Goal: Task Accomplishment & Management: Use online tool/utility

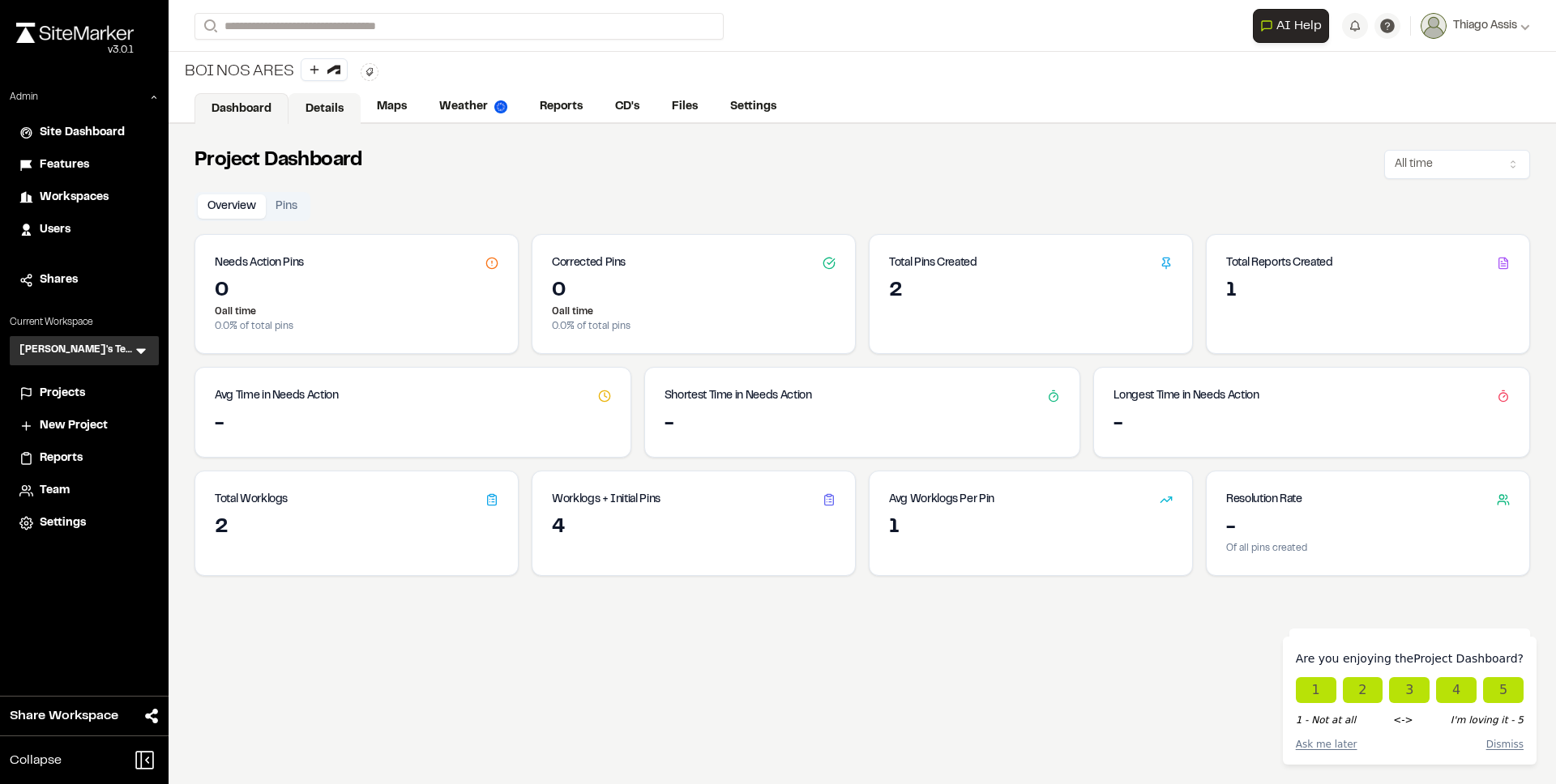
click at [319, 105] on link "Details" at bounding box center [324, 109] width 72 height 31
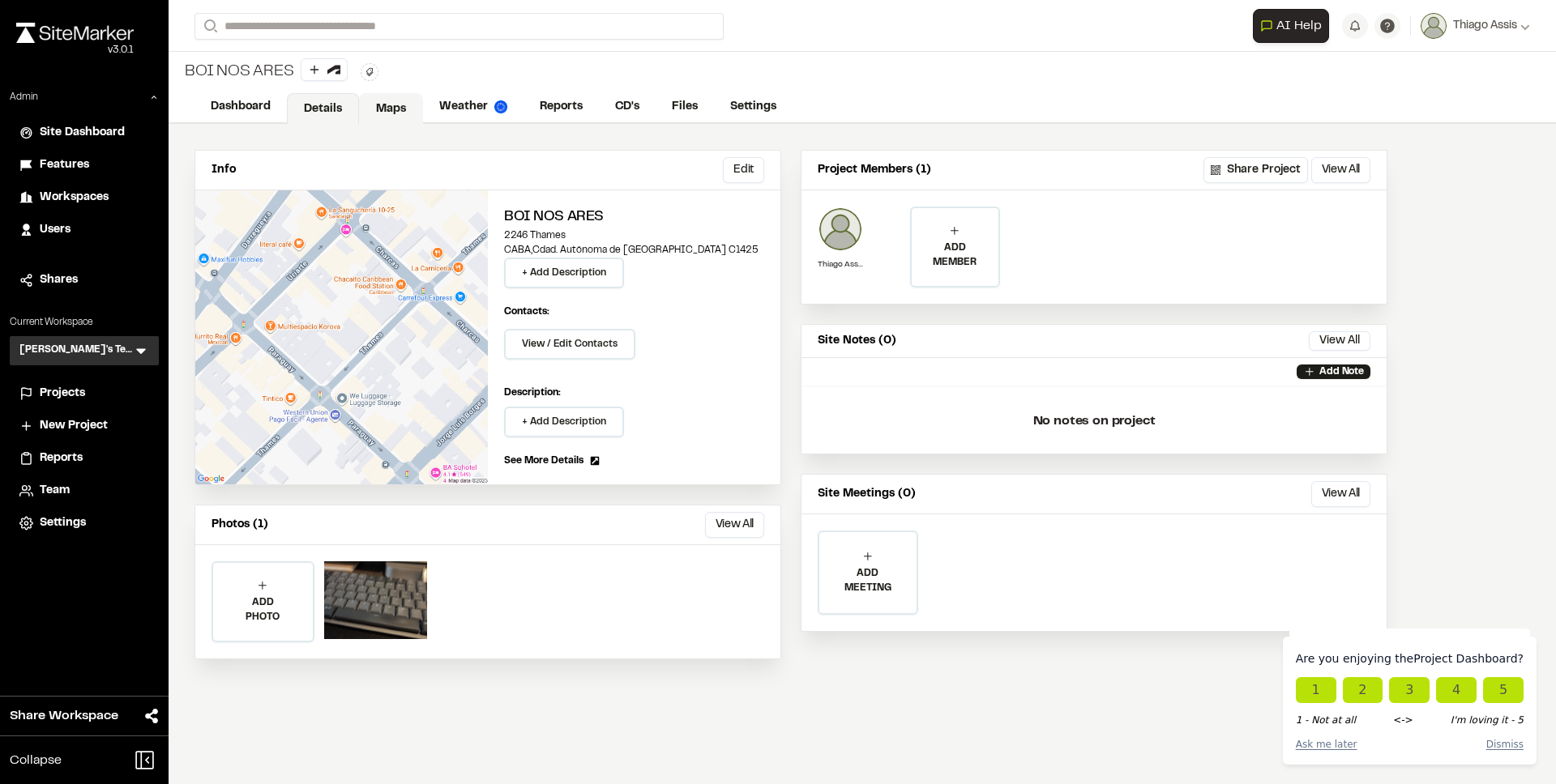
click at [403, 109] on link "Maps" at bounding box center [391, 109] width 64 height 31
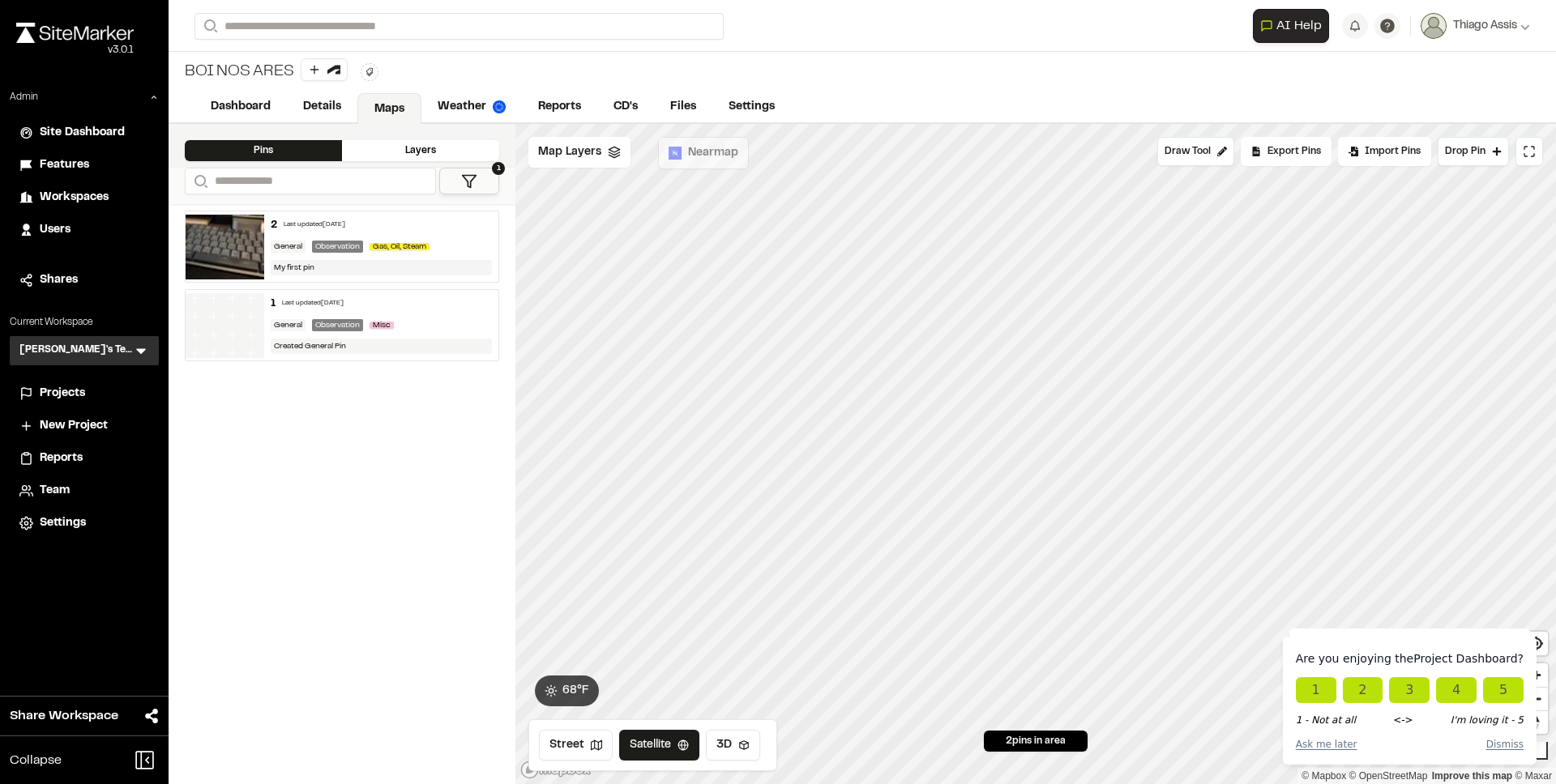
click at [66, 402] on span "Projects" at bounding box center [62, 394] width 45 height 18
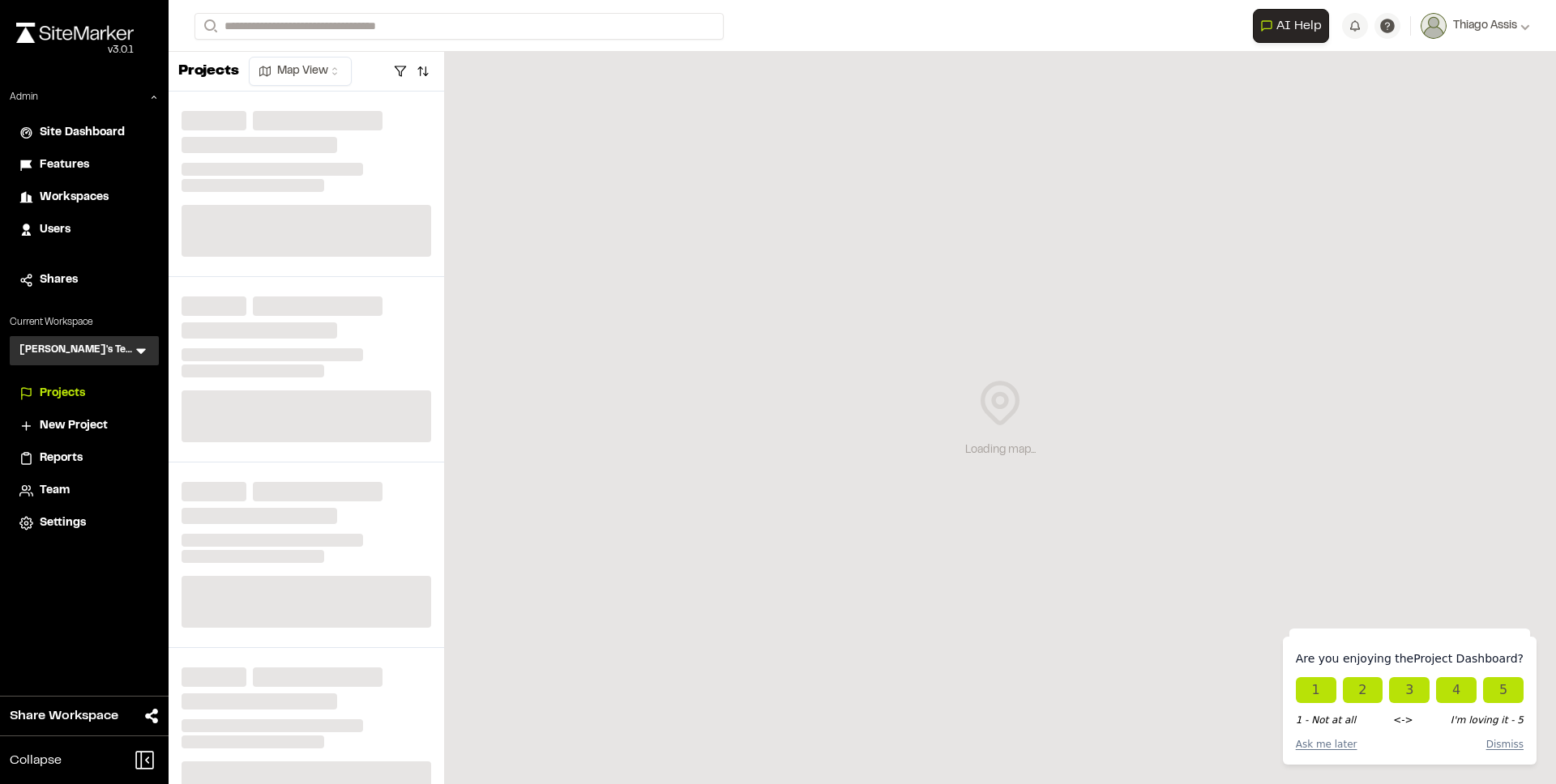
click at [70, 395] on span "Projects" at bounding box center [62, 394] width 45 height 18
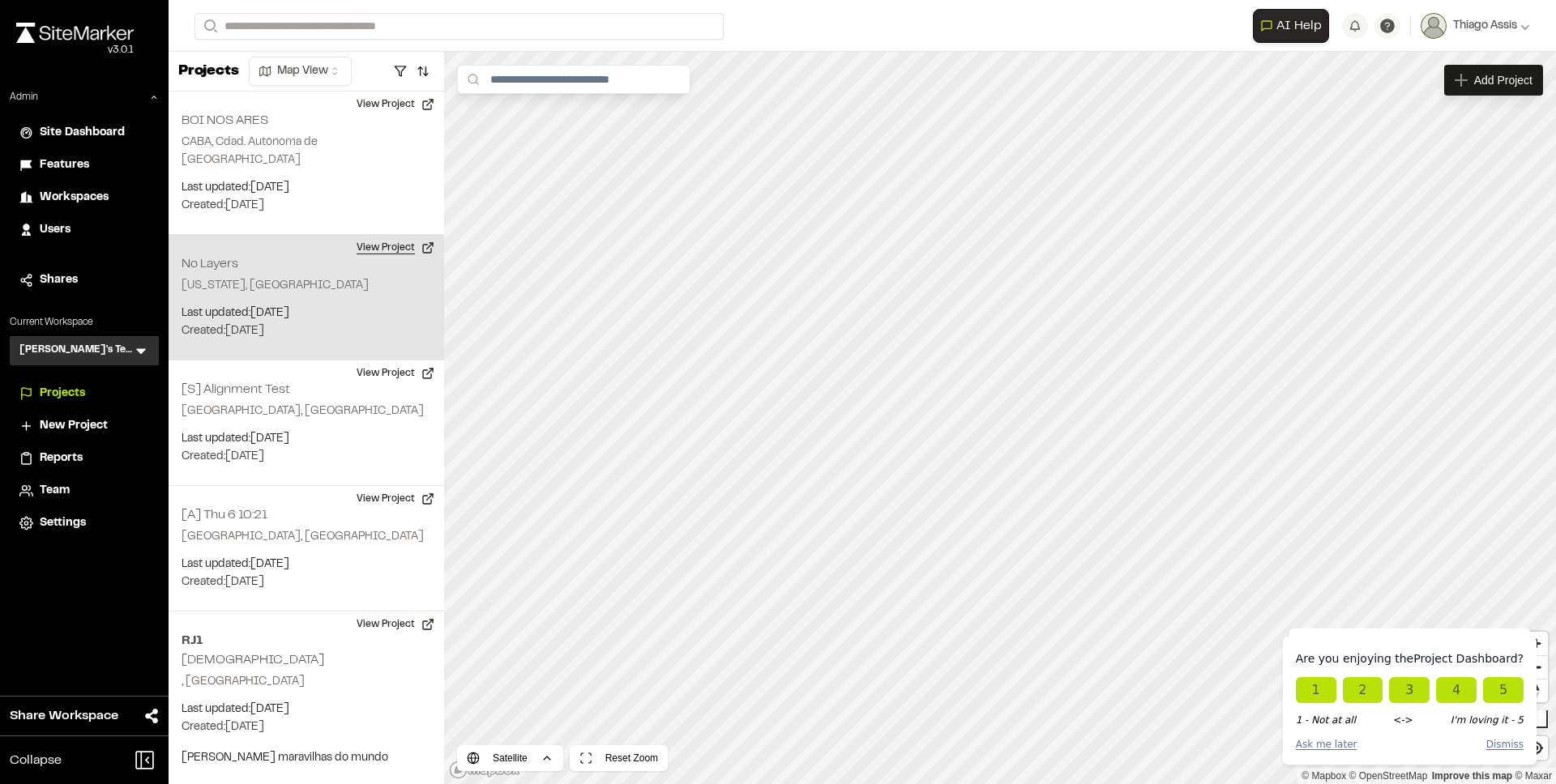
click at [365, 235] on button "View Project" at bounding box center [396, 248] width 97 height 26
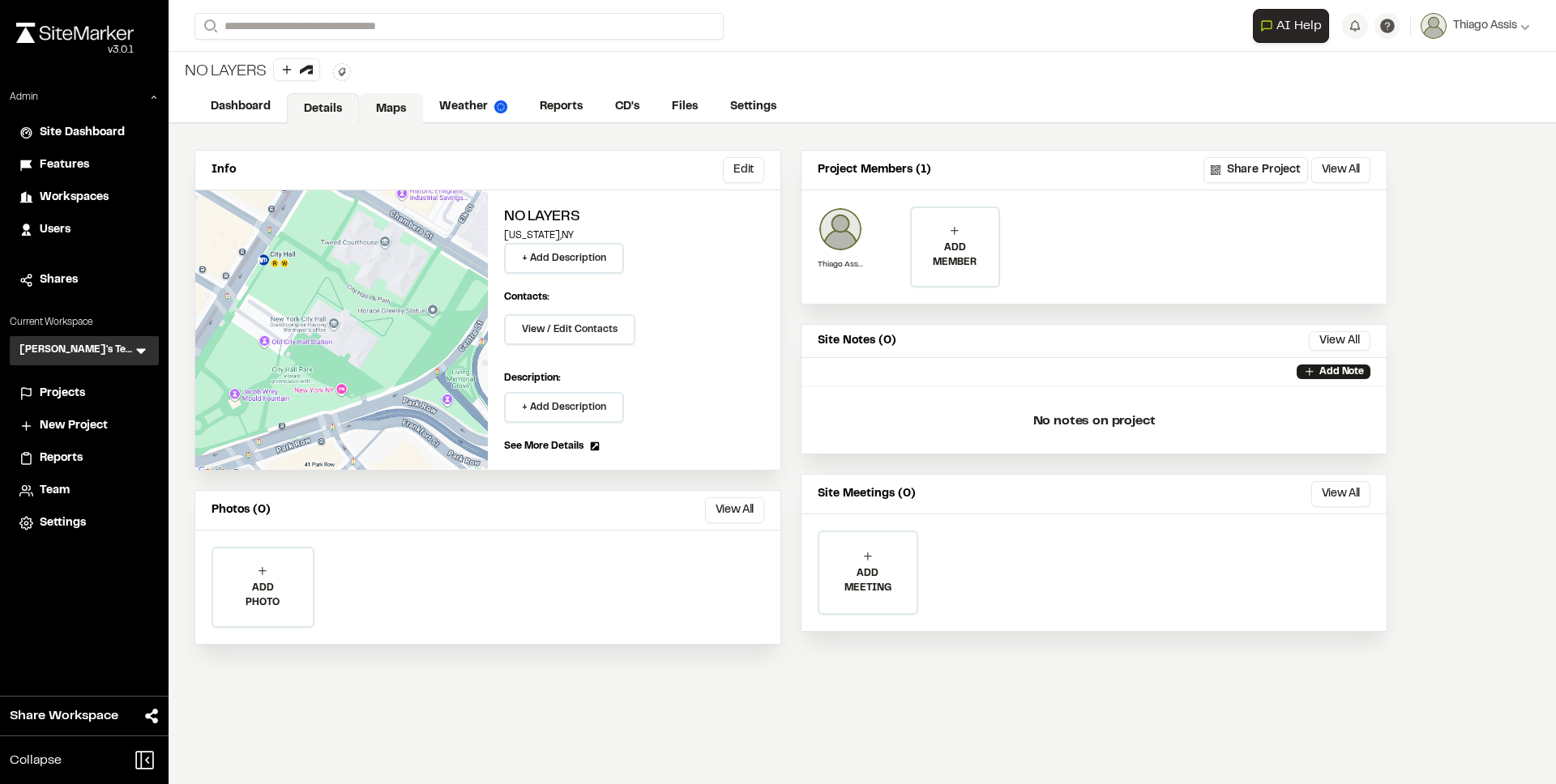
click at [395, 107] on link "Maps" at bounding box center [391, 109] width 64 height 31
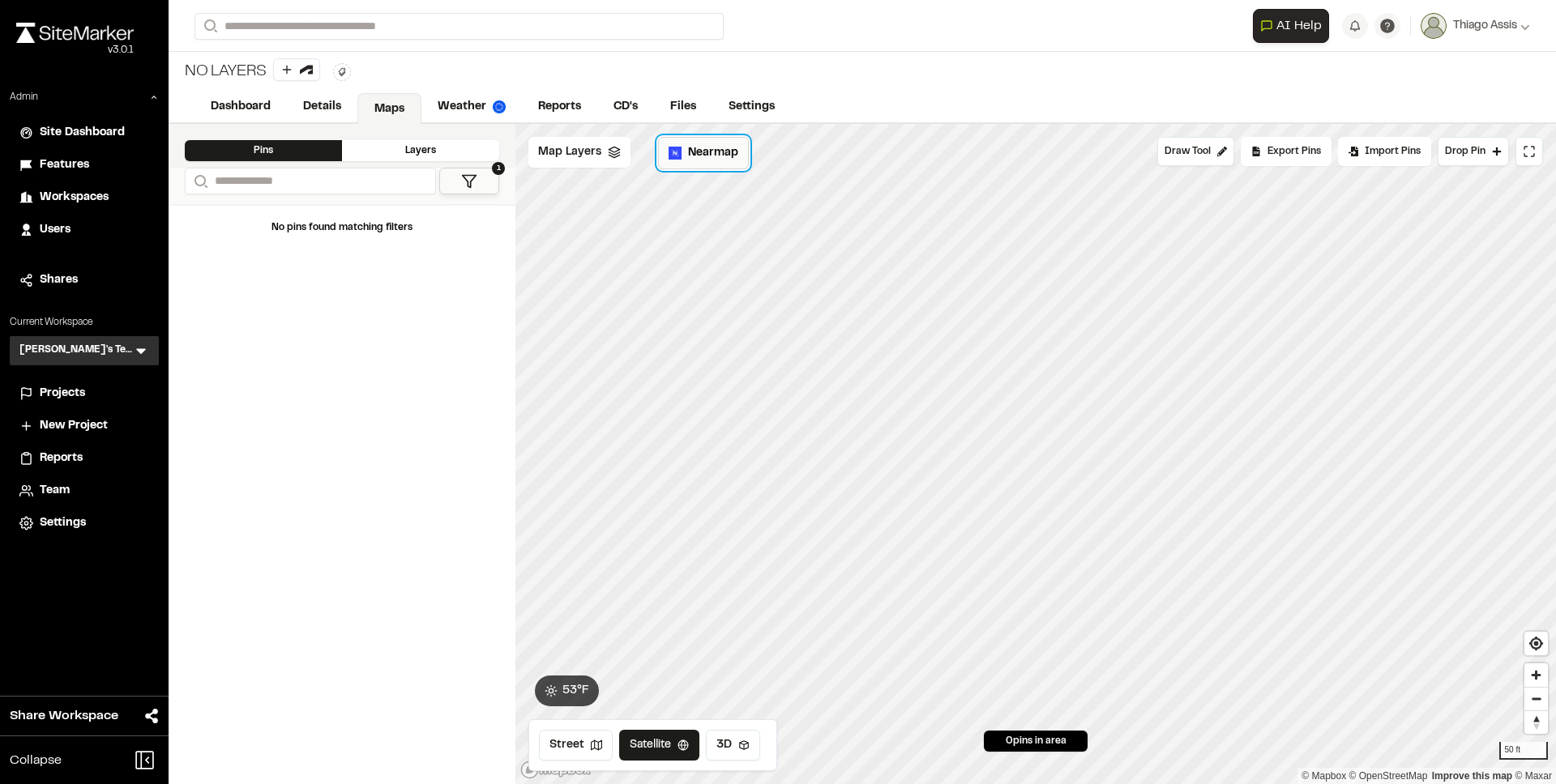
click at [703, 162] on button "Nearmap" at bounding box center [703, 153] width 91 height 32
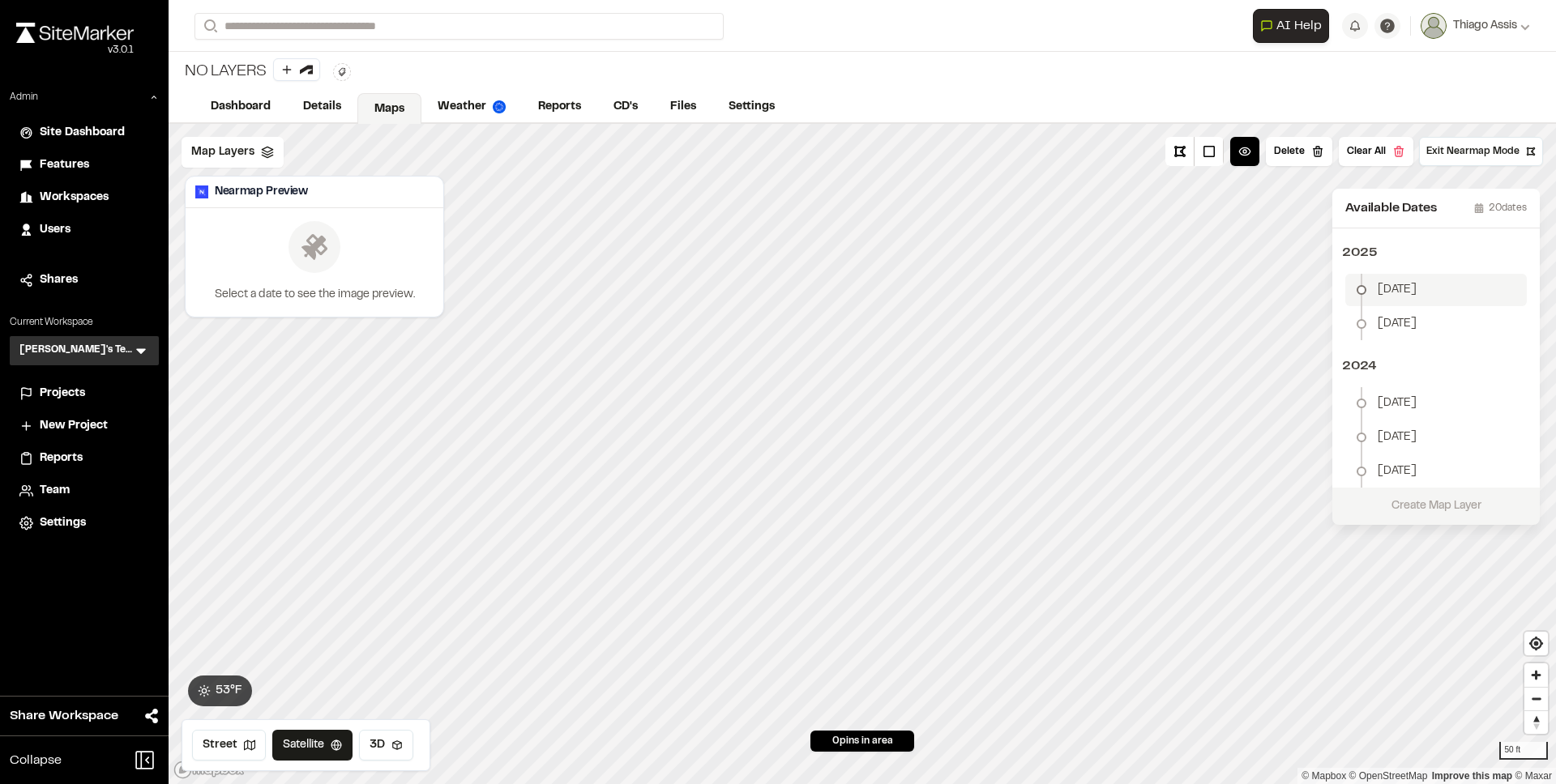
click at [1387, 294] on span "July 3" at bounding box center [1397, 290] width 39 height 18
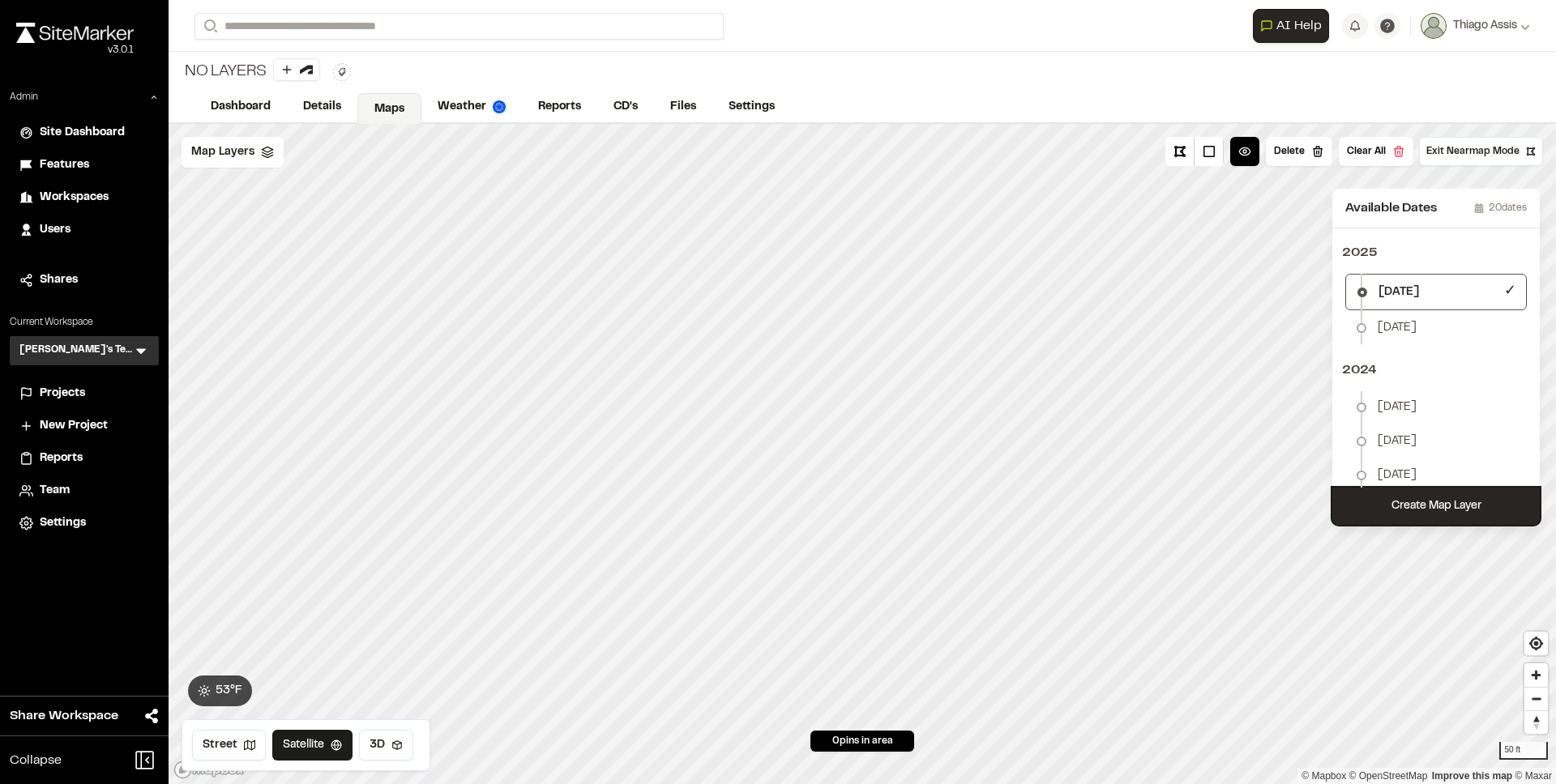
click at [1427, 507] on button "Create Map Layer" at bounding box center [1436, 507] width 208 height 37
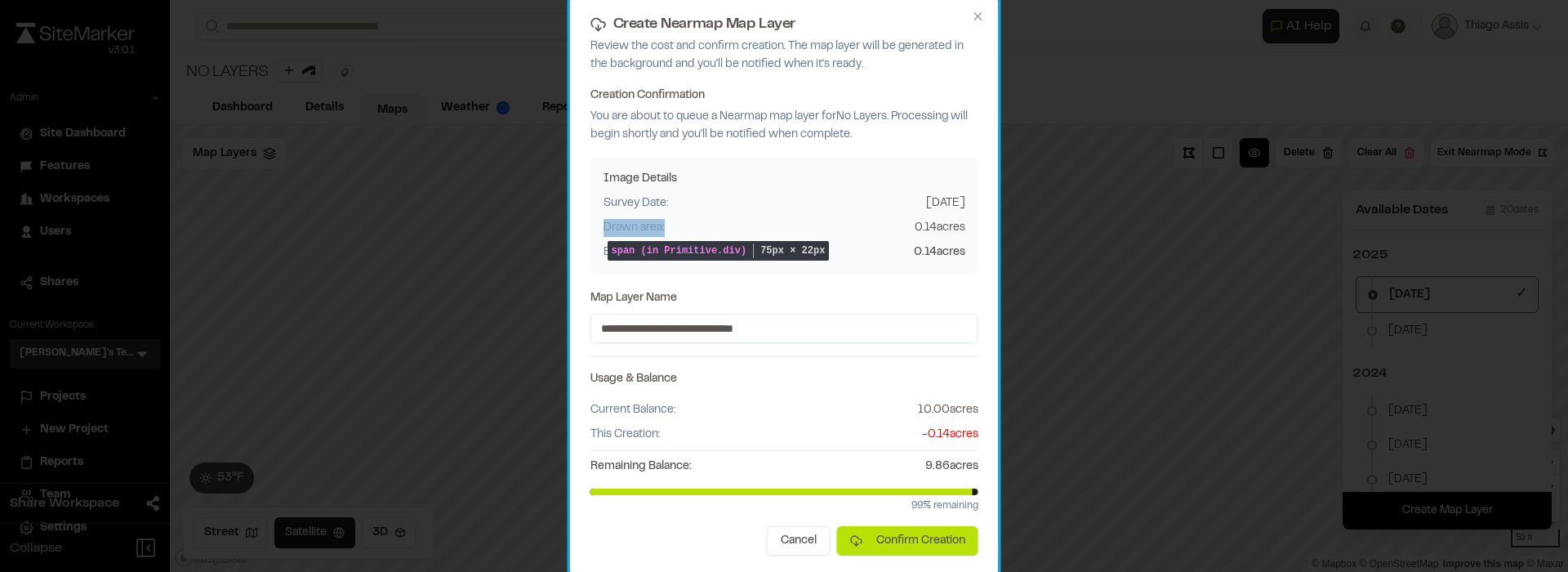
click at [639, 229] on span "Drawn area:" at bounding box center [634, 228] width 60 height 18
